Goal: Information Seeking & Learning: Find specific fact

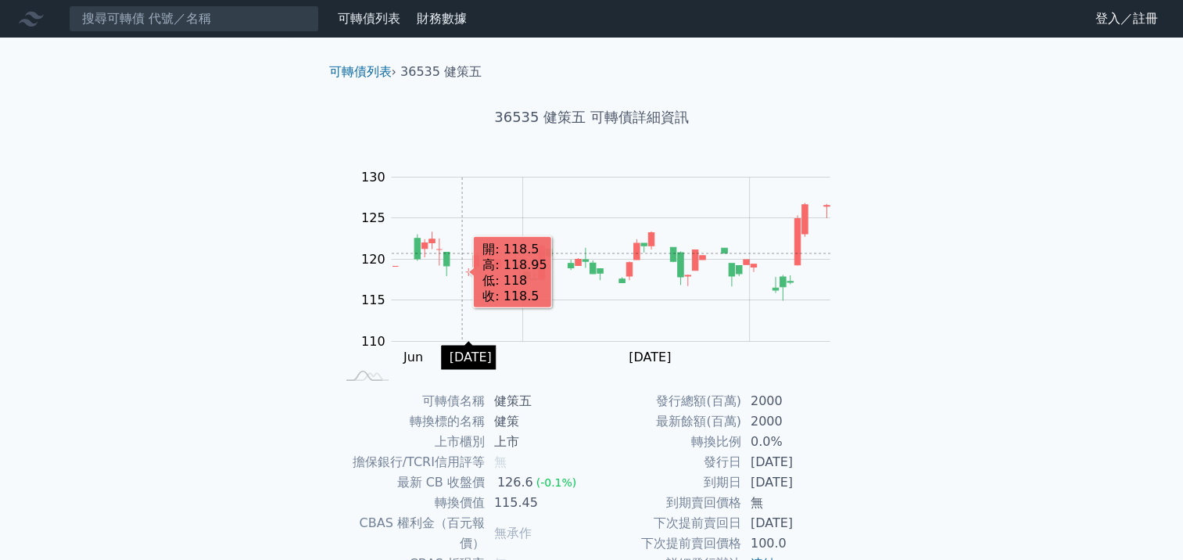
scroll to position [156, 0]
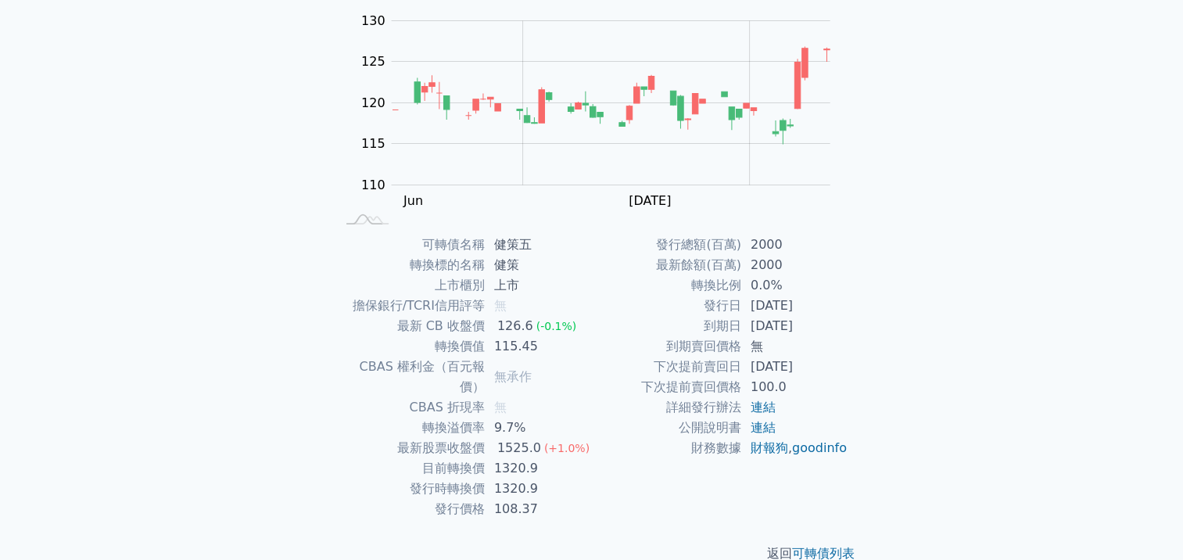
drag, startPoint x: 750, startPoint y: 366, endPoint x: 821, endPoint y: 366, distance: 70.4
click at [821, 366] on td "[DATE]" at bounding box center [794, 366] width 107 height 20
copy td "[DATE]"
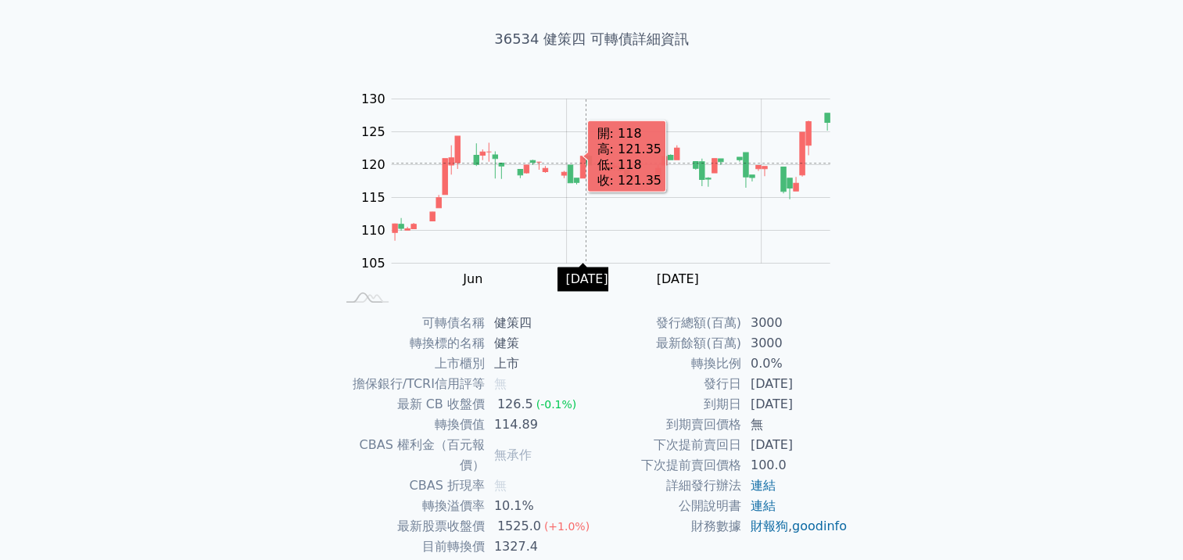
scroll to position [156, 0]
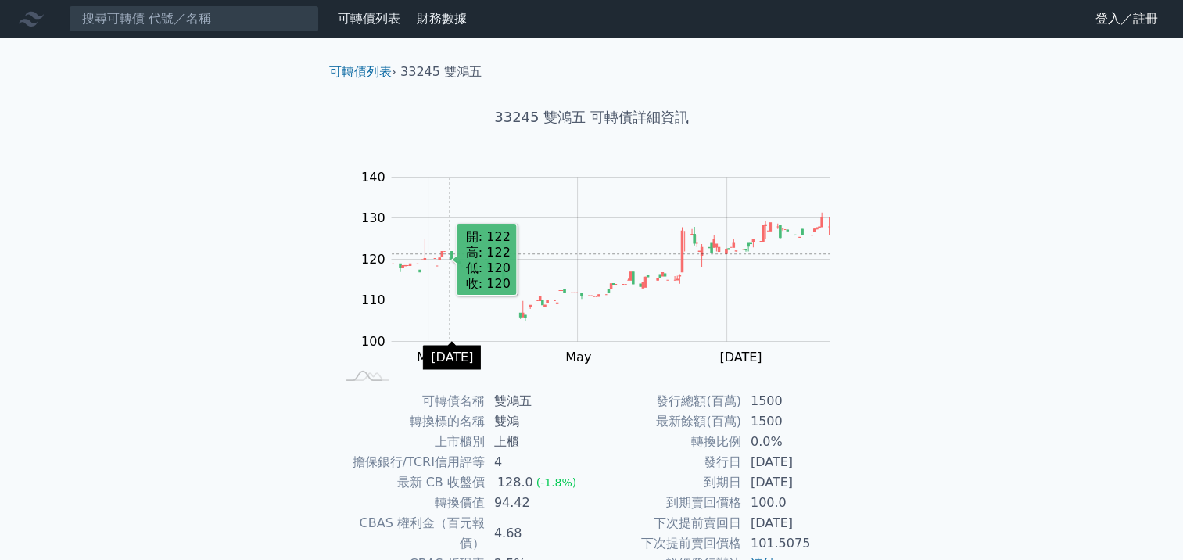
scroll to position [156, 0]
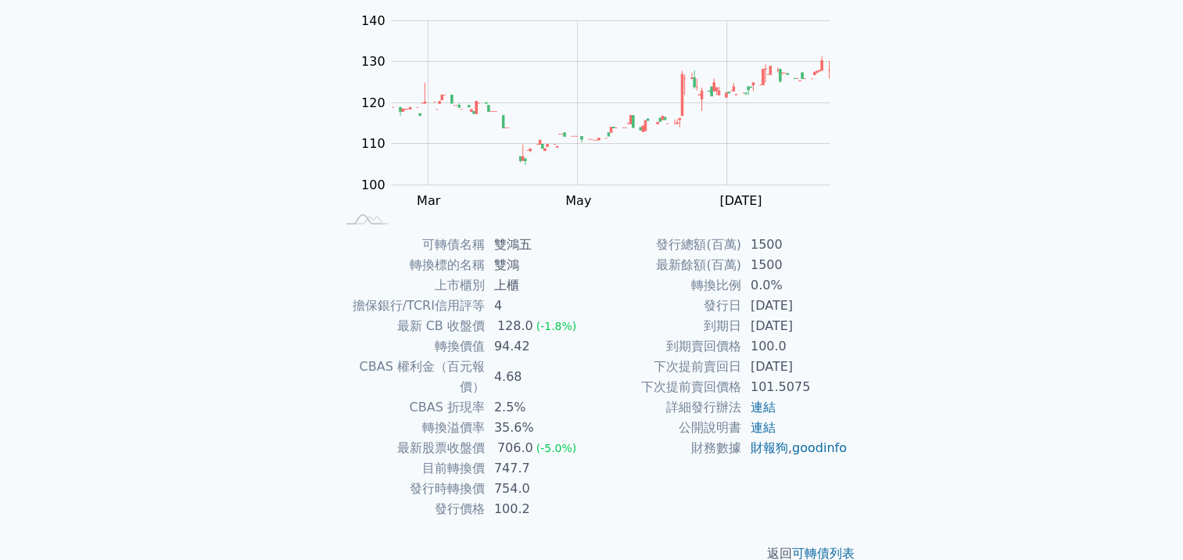
click at [779, 370] on td "2027-07-31" at bounding box center [794, 366] width 107 height 20
drag, startPoint x: 750, startPoint y: 366, endPoint x: 826, endPoint y: 369, distance: 76.7
click at [826, 369] on td "2027-07-31" at bounding box center [794, 366] width 107 height 20
copy td "2027-07-31"
